Goal: Find contact information: Find contact information

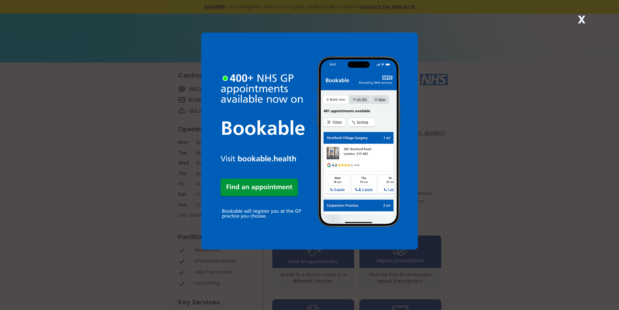
click at [583, 20] on strong "X" at bounding box center [582, 20] width 8 height 16
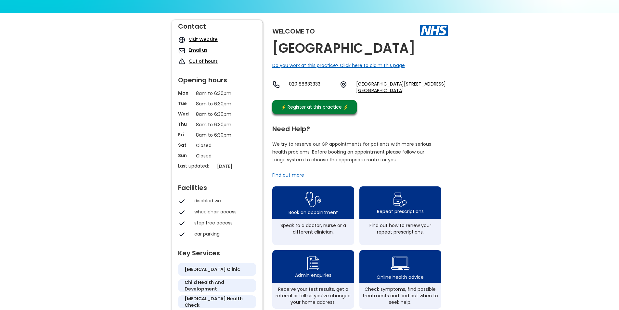
scroll to position [65, 0]
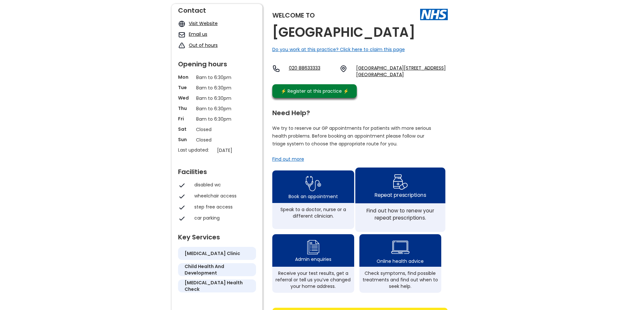
click at [396, 191] on img at bounding box center [400, 181] width 15 height 19
click at [395, 191] on img at bounding box center [400, 181] width 15 height 19
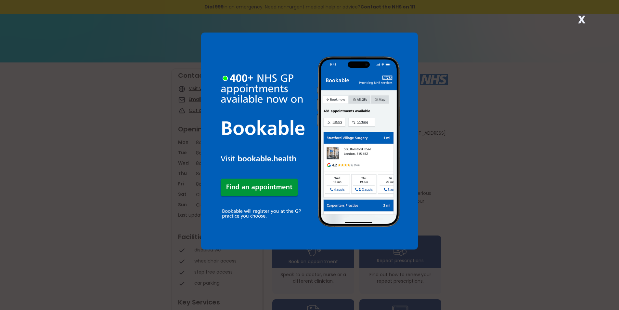
click at [584, 19] on strong "X" at bounding box center [582, 20] width 8 height 16
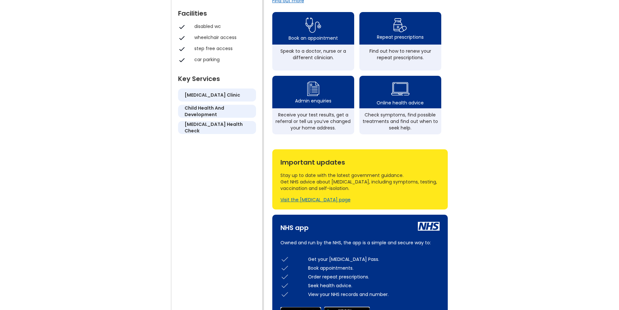
scroll to position [195, 0]
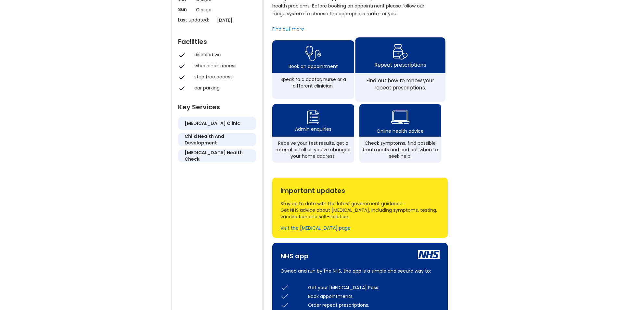
click at [398, 61] on img at bounding box center [400, 51] width 15 height 19
